Goal: Transaction & Acquisition: Purchase product/service

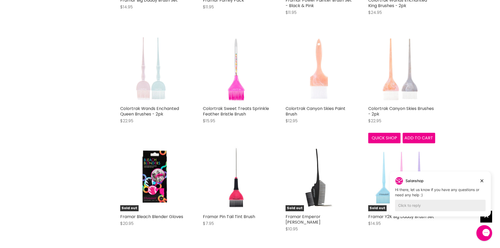
scroll to position [1050, 0]
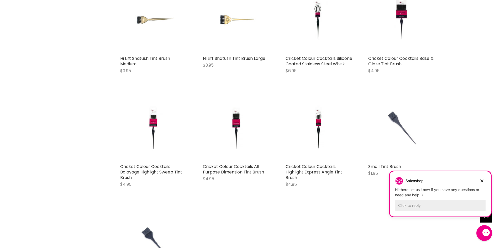
scroll to position [2432, 0]
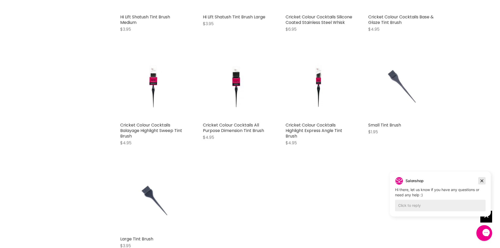
click at [484, 181] on icon "Dismiss campaign" at bounding box center [481, 181] width 5 height 6
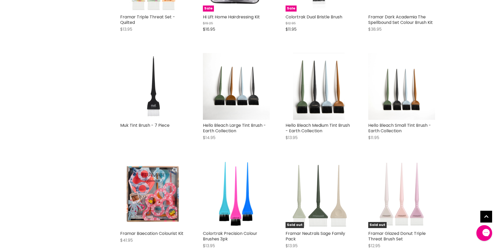
scroll to position [397, 0]
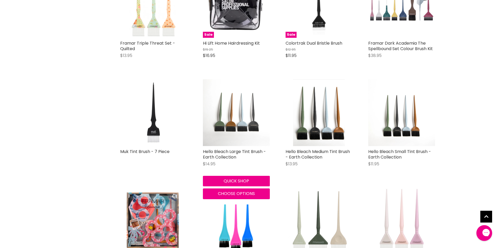
click at [225, 126] on img "Main content" at bounding box center [236, 112] width 67 height 67
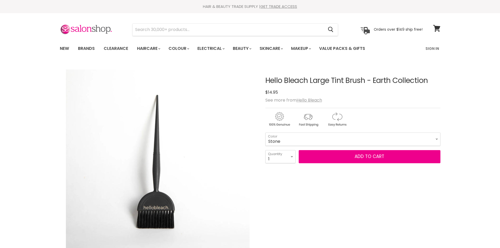
scroll to position [70, 0]
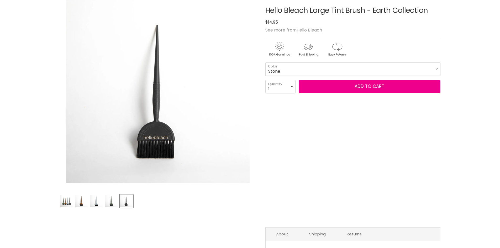
click at [110, 196] on img "Product thumbnails" at bounding box center [111, 201] width 12 height 12
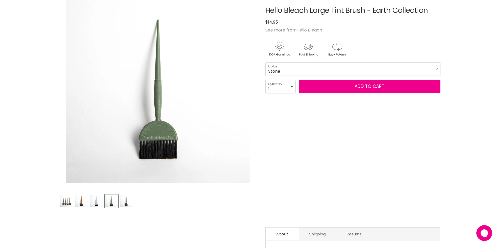
click at [98, 204] on img "Product thumbnails" at bounding box center [96, 201] width 12 height 12
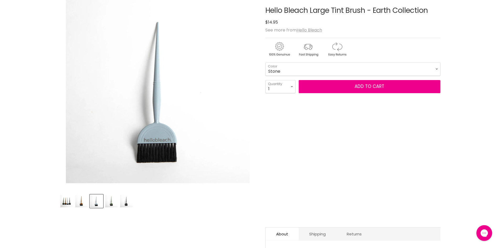
scroll to position [0, 0]
click at [76, 203] on img "Product thumbnails" at bounding box center [81, 201] width 12 height 12
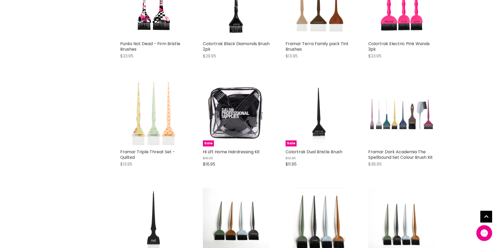
scroll to position [279, 0]
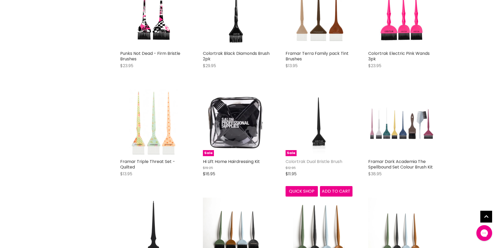
click at [312, 163] on link "Colortrak Dual Bristle Brush" at bounding box center [314, 162] width 57 height 6
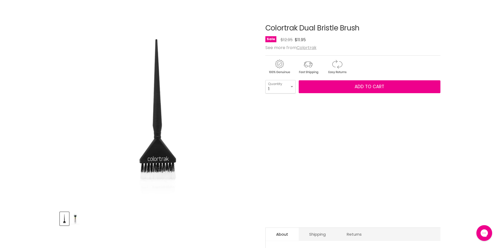
click at [77, 219] on img "Product thumbnails" at bounding box center [75, 219] width 8 height 12
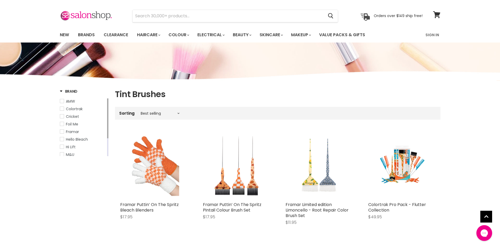
scroll to position [13, 0]
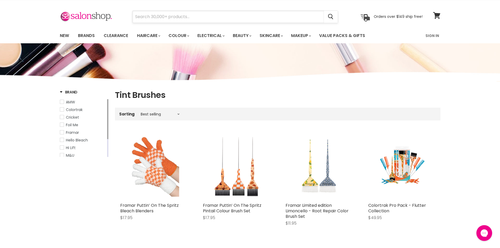
click at [181, 20] on input "Search" at bounding box center [228, 17] width 191 height 12
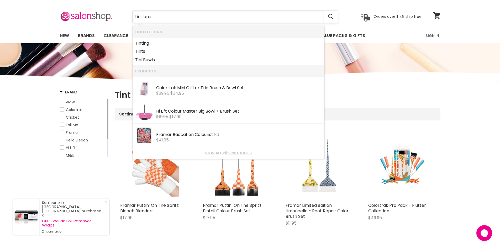
type input "tint brush"
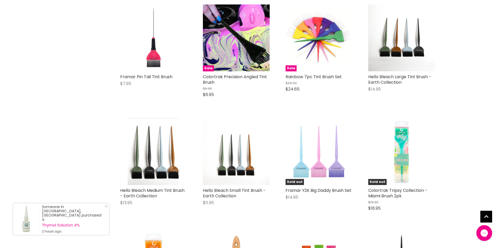
scroll to position [455, 0]
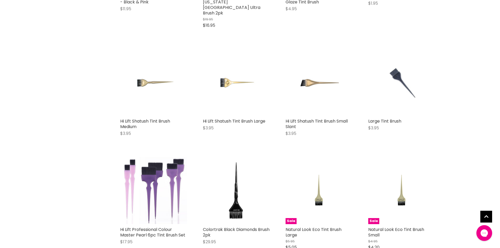
scroll to position [1225, 0]
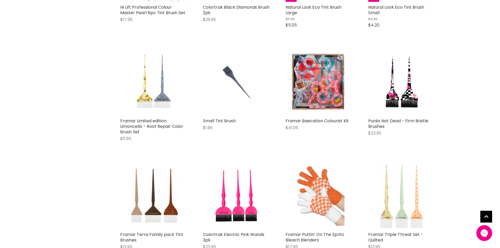
scroll to position [1435, 0]
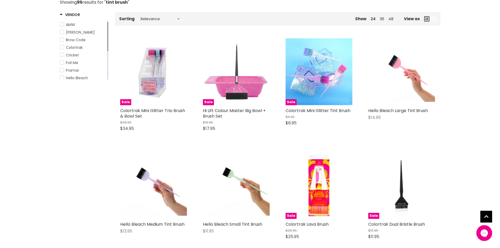
scroll to position [87, 0]
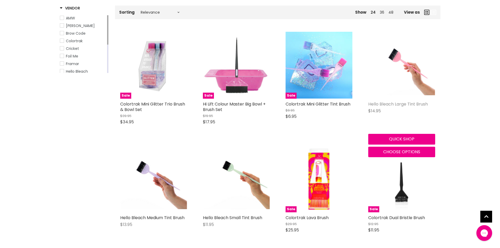
click at [393, 104] on link "Hello Bleach Large Tint Brush" at bounding box center [398, 104] width 60 height 6
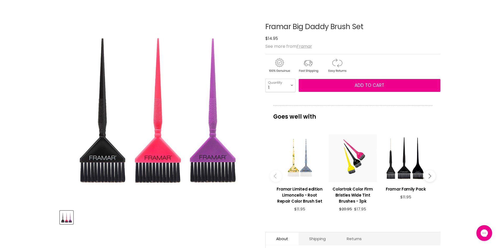
scroll to position [52, 0]
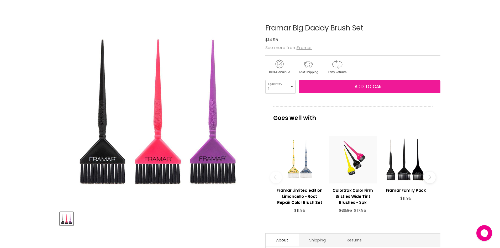
click at [364, 85] on span "Add to cart" at bounding box center [370, 86] width 30 height 6
click at [360, 85] on span "Add to cart" at bounding box center [370, 86] width 30 height 6
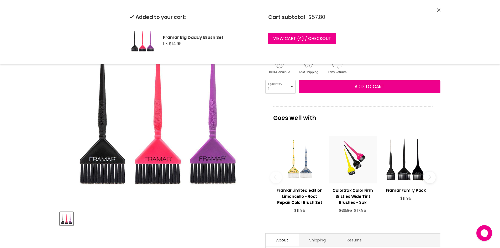
scroll to position [43, 0]
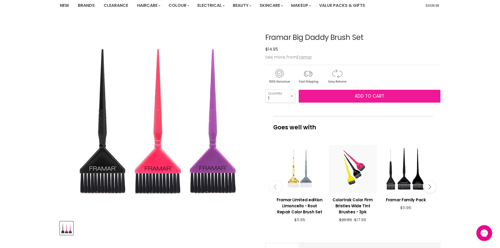
click at [372, 96] on span "Add to cart" at bounding box center [370, 96] width 30 height 6
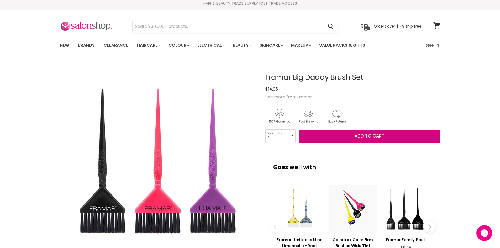
scroll to position [0, 0]
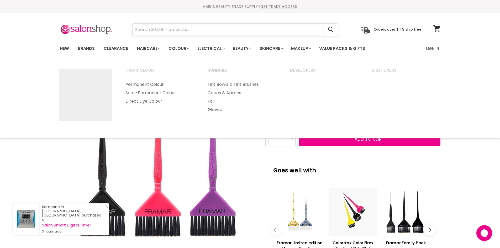
click at [197, 30] on input "Search" at bounding box center [228, 30] width 191 height 12
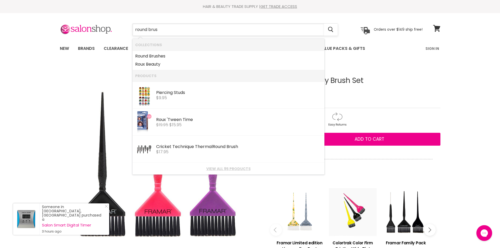
type input "round brush"
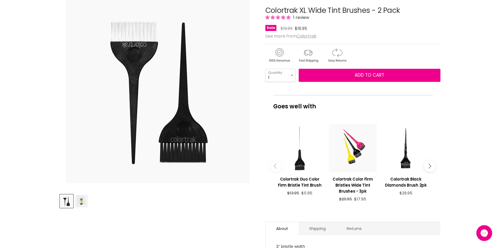
click at [82, 204] on img "Product thumbnails" at bounding box center [81, 201] width 12 height 12
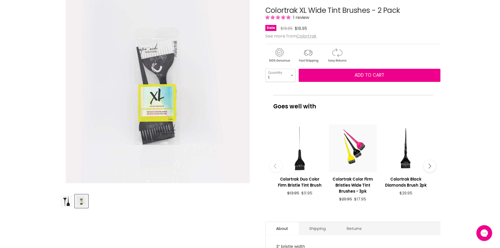
click at [68, 202] on img "Product thumbnails" at bounding box center [66, 201] width 12 height 12
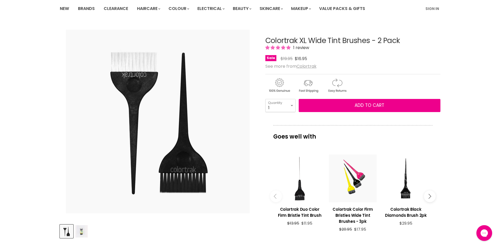
scroll to position [18, 0]
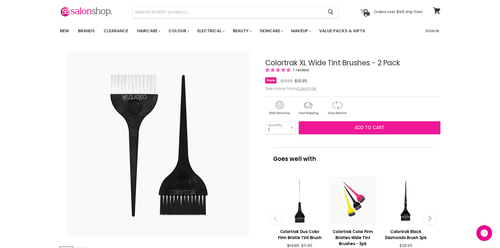
click at [366, 129] on span "Add to cart" at bounding box center [370, 127] width 30 height 6
click at [382, 129] on span "Add to cart" at bounding box center [370, 127] width 30 height 6
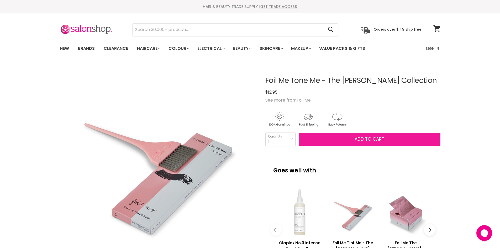
click at [361, 143] on button "Add to cart" at bounding box center [370, 139] width 142 height 13
click at [361, 135] on button "Add to cart" at bounding box center [370, 139] width 142 height 13
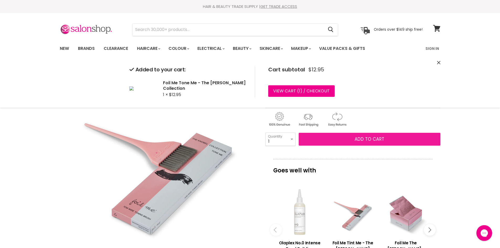
click at [349, 139] on button "Add to cart" at bounding box center [370, 139] width 142 height 13
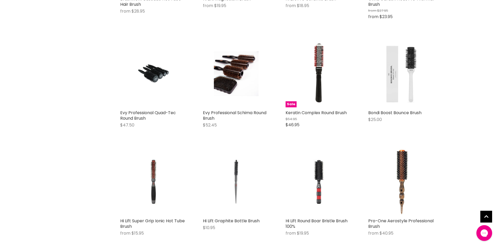
scroll to position [315, 0]
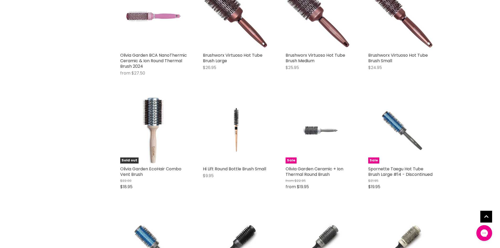
scroll to position [1067, 0]
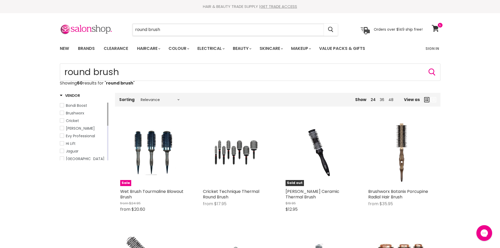
drag, startPoint x: 212, startPoint y: 29, endPoint x: 99, endPoint y: 19, distance: 113.0
click at [99, 19] on section "Menu round brush Cancel" at bounding box center [250, 27] width 394 height 28
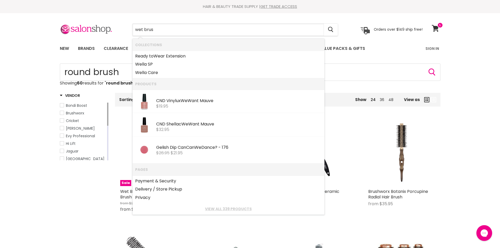
type input "wet brush"
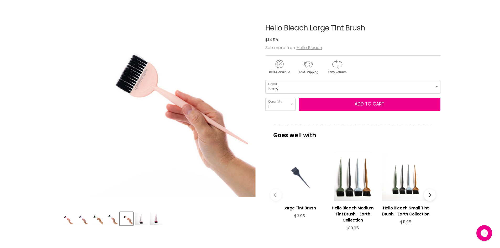
click at [265, 80] on select "Coral Jade Ivory Lilac Pink Baby Pink Burgandy" at bounding box center [352, 86] width 175 height 13
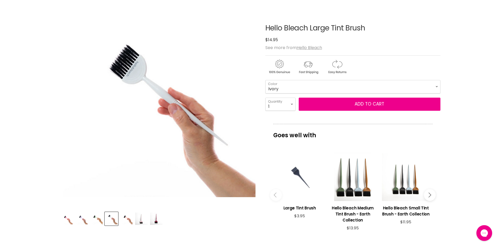
drag, startPoint x: 384, startPoint y: 82, endPoint x: 381, endPoint y: 85, distance: 3.5
click at [384, 82] on select "Coral Jade Ivory Lilac Pink Baby Pink Burgandy" at bounding box center [352, 86] width 175 height 13
click at [265, 80] on select "Coral Jade Ivory Lilac Pink Baby Pink Burgandy" at bounding box center [352, 86] width 175 height 13
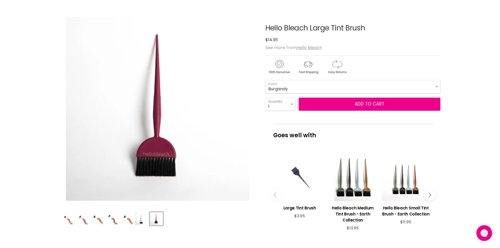
click at [306, 85] on select "Coral Jade Ivory Lilac Pink Baby Pink Burgandy" at bounding box center [352, 86] width 175 height 13
click at [265, 80] on select "Coral Jade Ivory Lilac Pink Baby Pink Burgandy" at bounding box center [352, 86] width 175 height 13
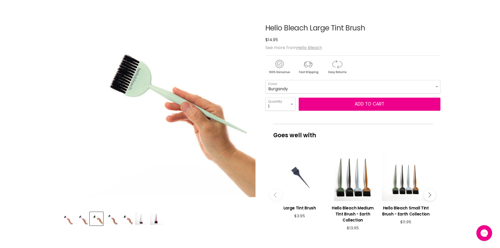
click at [319, 87] on select "Coral Jade Ivory Lilac Pink Baby Pink Burgandy" at bounding box center [352, 86] width 175 height 13
click at [265, 80] on select "Coral Jade Ivory Lilac Pink Baby Pink Burgandy" at bounding box center [352, 86] width 175 height 13
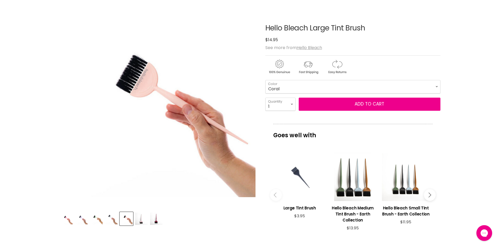
click at [314, 89] on select "Coral Jade Ivory Lilac Pink Baby Pink Burgandy" at bounding box center [352, 86] width 175 height 13
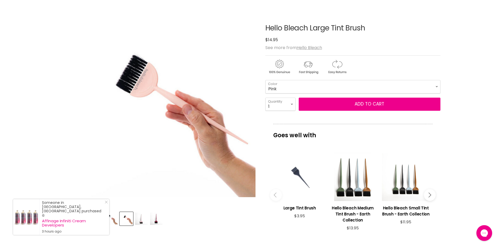
click at [265, 80] on select "Coral Jade Ivory Lilac Pink Baby Pink Burgandy" at bounding box center [352, 86] width 175 height 13
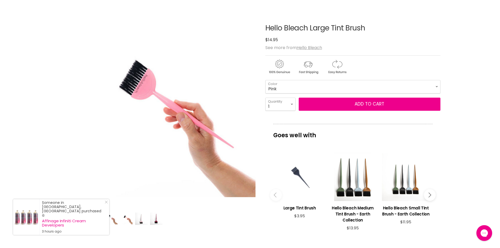
click at [302, 86] on select "Coral Jade Ivory Lilac Pink Baby Pink Burgandy" at bounding box center [352, 86] width 175 height 13
click at [265, 80] on select "Coral Jade Ivory Lilac Pink Baby Pink Burgandy" at bounding box center [352, 86] width 175 height 13
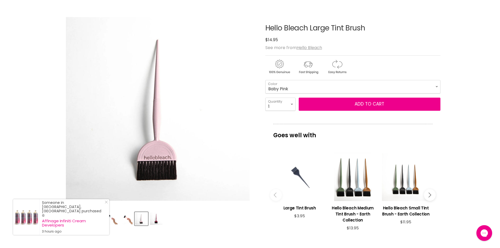
click at [303, 84] on select "Coral Jade Ivory Lilac Pink Baby Pink Burgandy" at bounding box center [352, 86] width 175 height 13
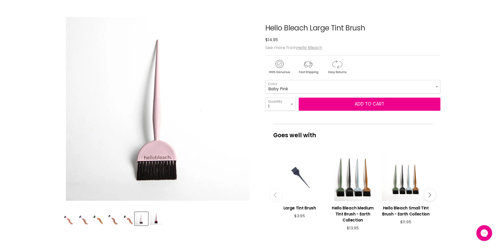
click at [265, 80] on select "Coral Jade Ivory Lilac Pink Baby Pink Burgandy" at bounding box center [352, 86] width 175 height 13
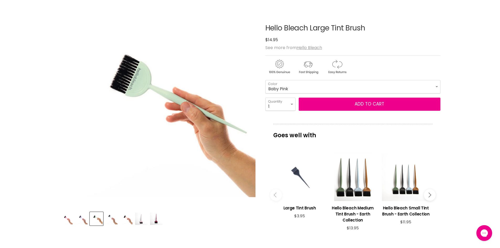
click at [152, 220] on img "Product thumbnails" at bounding box center [156, 219] width 12 height 12
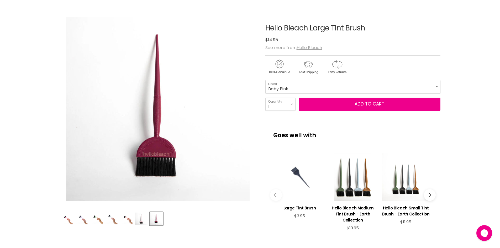
click at [144, 220] on img "Product thumbnails" at bounding box center [141, 219] width 12 height 12
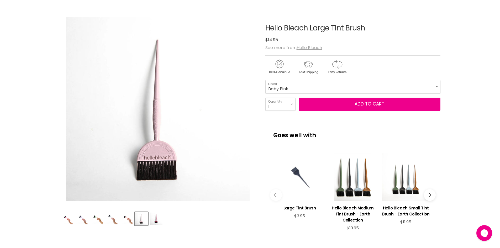
click at [131, 215] on img "Product thumbnails" at bounding box center [126, 218] width 12 height 11
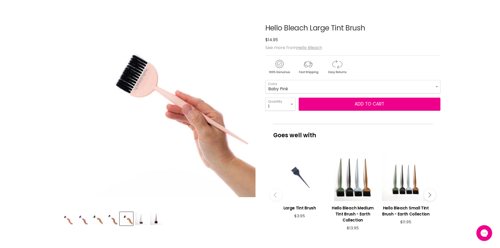
click at [110, 218] on img "Product thumbnails" at bounding box center [111, 218] width 12 height 11
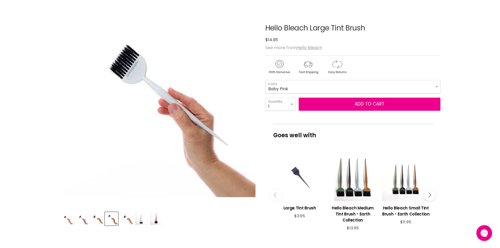
click at [101, 218] on img "Product thumbnails" at bounding box center [96, 218] width 12 height 11
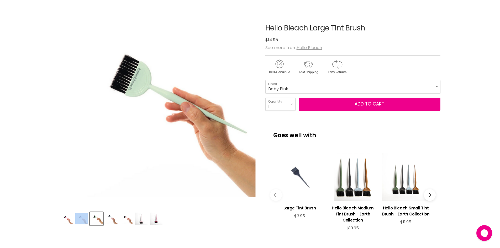
click at [88, 216] on div "Product thumbnails" at bounding box center [158, 217] width 198 height 15
click at [79, 218] on img "Product thumbnails" at bounding box center [81, 218] width 12 height 11
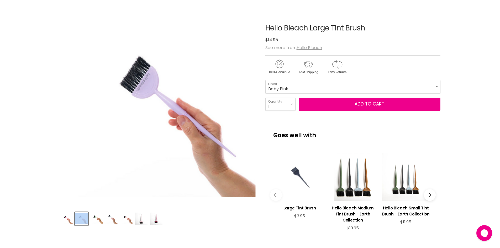
click at [69, 218] on img "Product thumbnails" at bounding box center [66, 218] width 12 height 11
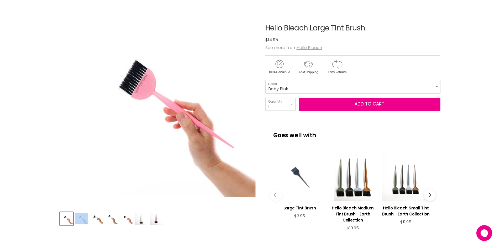
click at [87, 218] on img "Product thumbnails" at bounding box center [81, 218] width 12 height 11
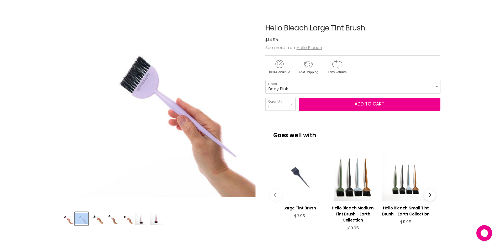
click at [77, 219] on img "Product thumbnails" at bounding box center [81, 218] width 12 height 11
click at [411, 88] on select "Coral Jade Ivory Lilac Pink Baby Pink Burgandy" at bounding box center [352, 86] width 175 height 13
click at [265, 80] on select "Coral Jade Ivory Lilac Pink Baby Pink Burgandy" at bounding box center [352, 86] width 175 height 13
select select "Ivory"
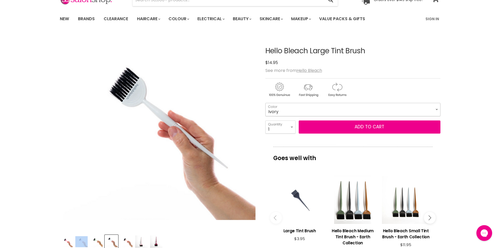
scroll to position [18, 0]
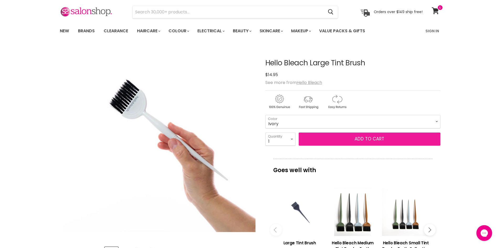
click at [347, 138] on button "Add to cart" at bounding box center [370, 139] width 142 height 13
click at [363, 137] on button "Add to cart" at bounding box center [370, 139] width 142 height 13
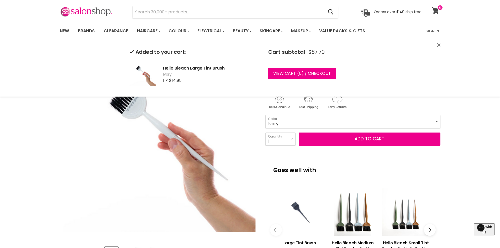
click at [435, 12] on icon at bounding box center [435, 10] width 7 height 7
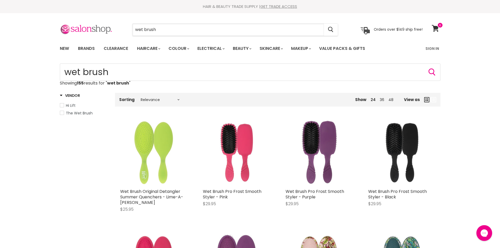
drag, startPoint x: 155, startPoint y: 30, endPoint x: 68, endPoint y: 26, distance: 87.2
click at [68, 26] on div "wet brush Cancel Orders over $149 ship free!" at bounding box center [241, 30] width 363 height 12
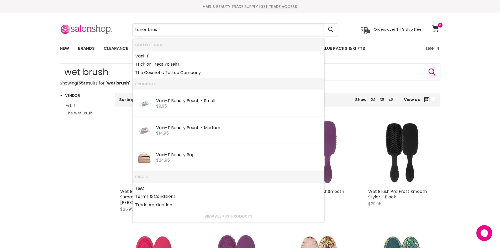
type input "toner brush"
